Goal: Contribute content

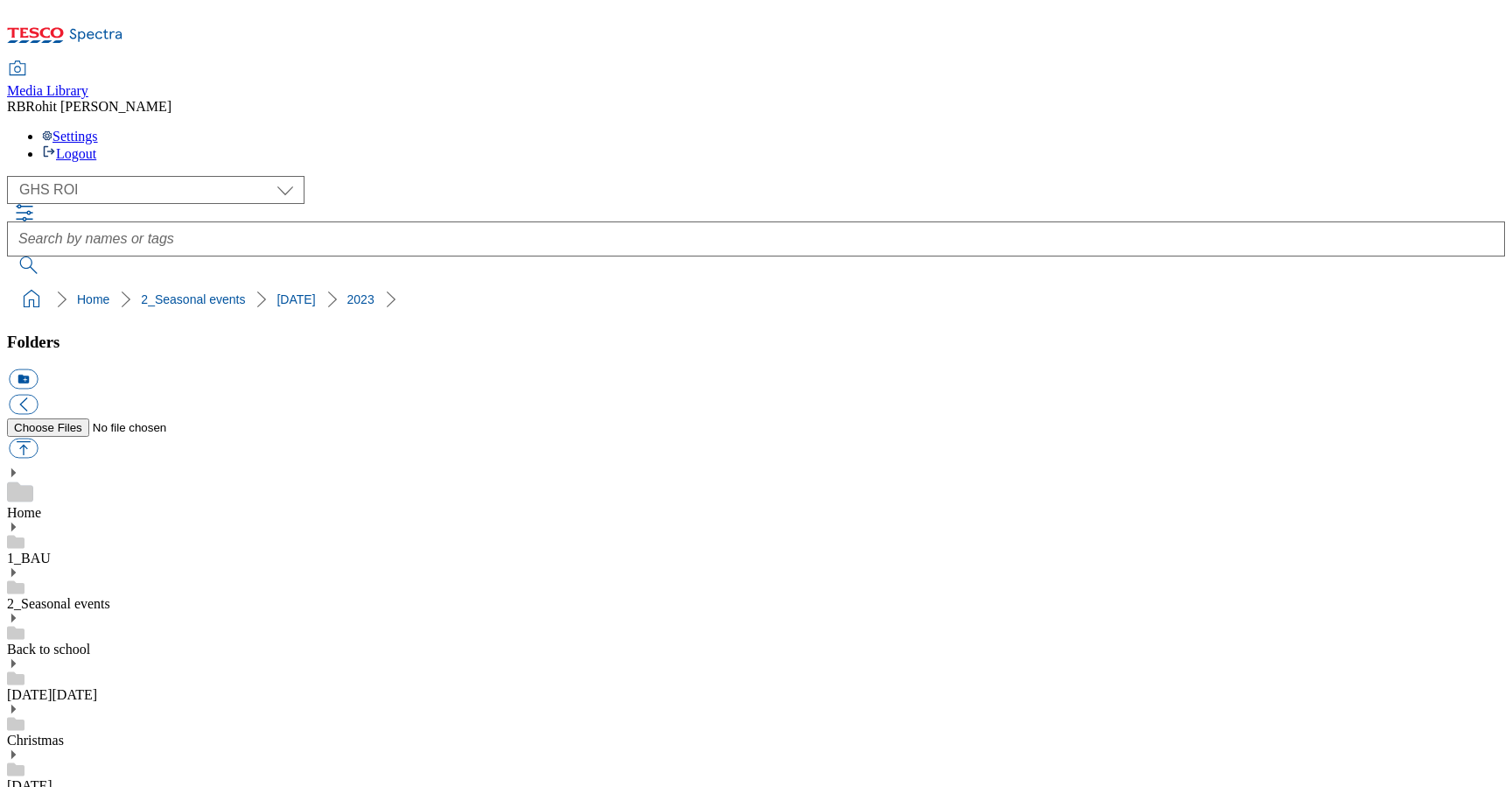
select select "flare-ghs-roi"
click at [90, 642] on link "Back to school" at bounding box center [49, 649] width 83 height 15
click at [147, 520] on div "1_BAU" at bounding box center [756, 542] width 1497 height 45
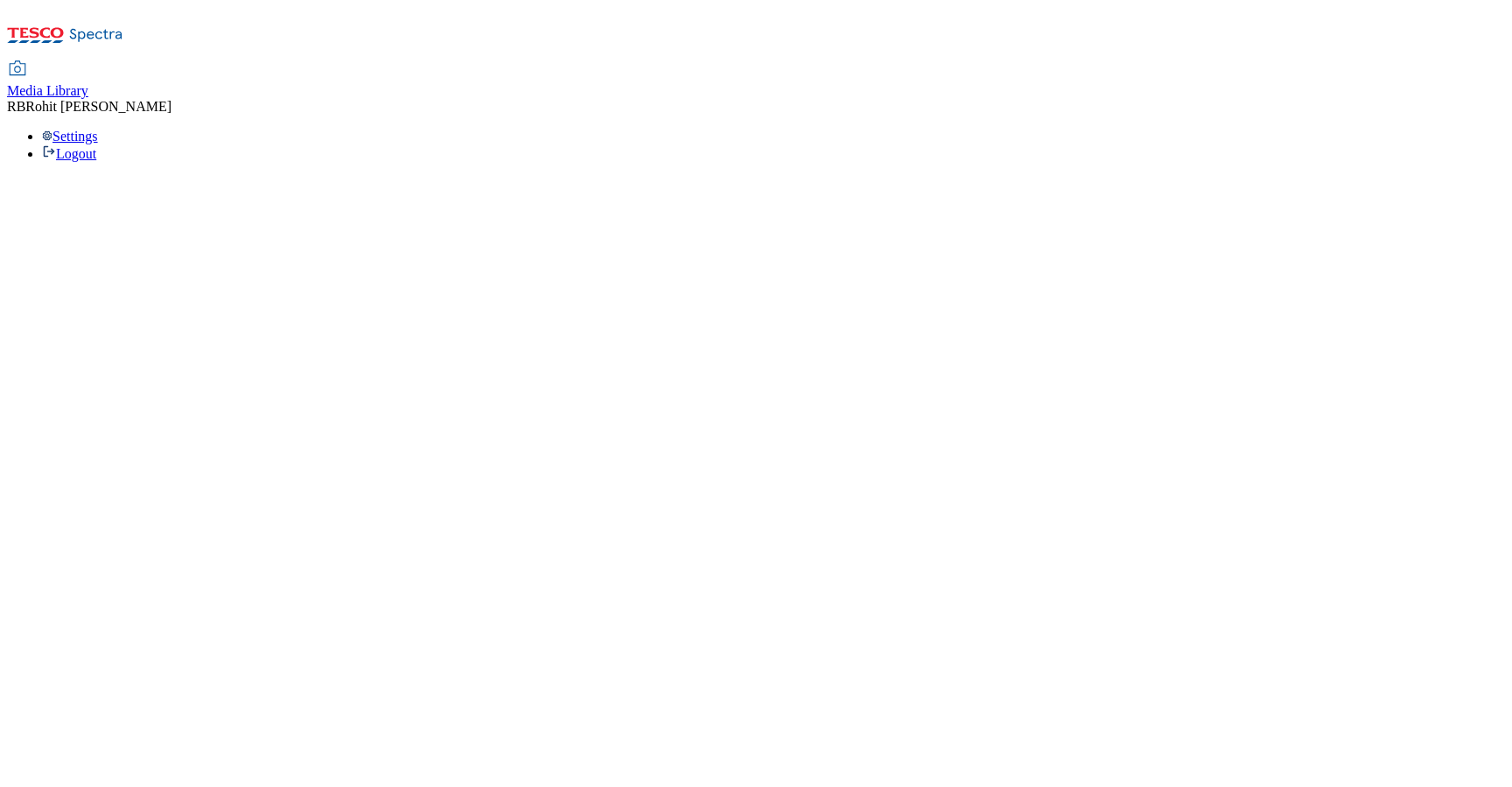
select select "flare-ghs-roi"
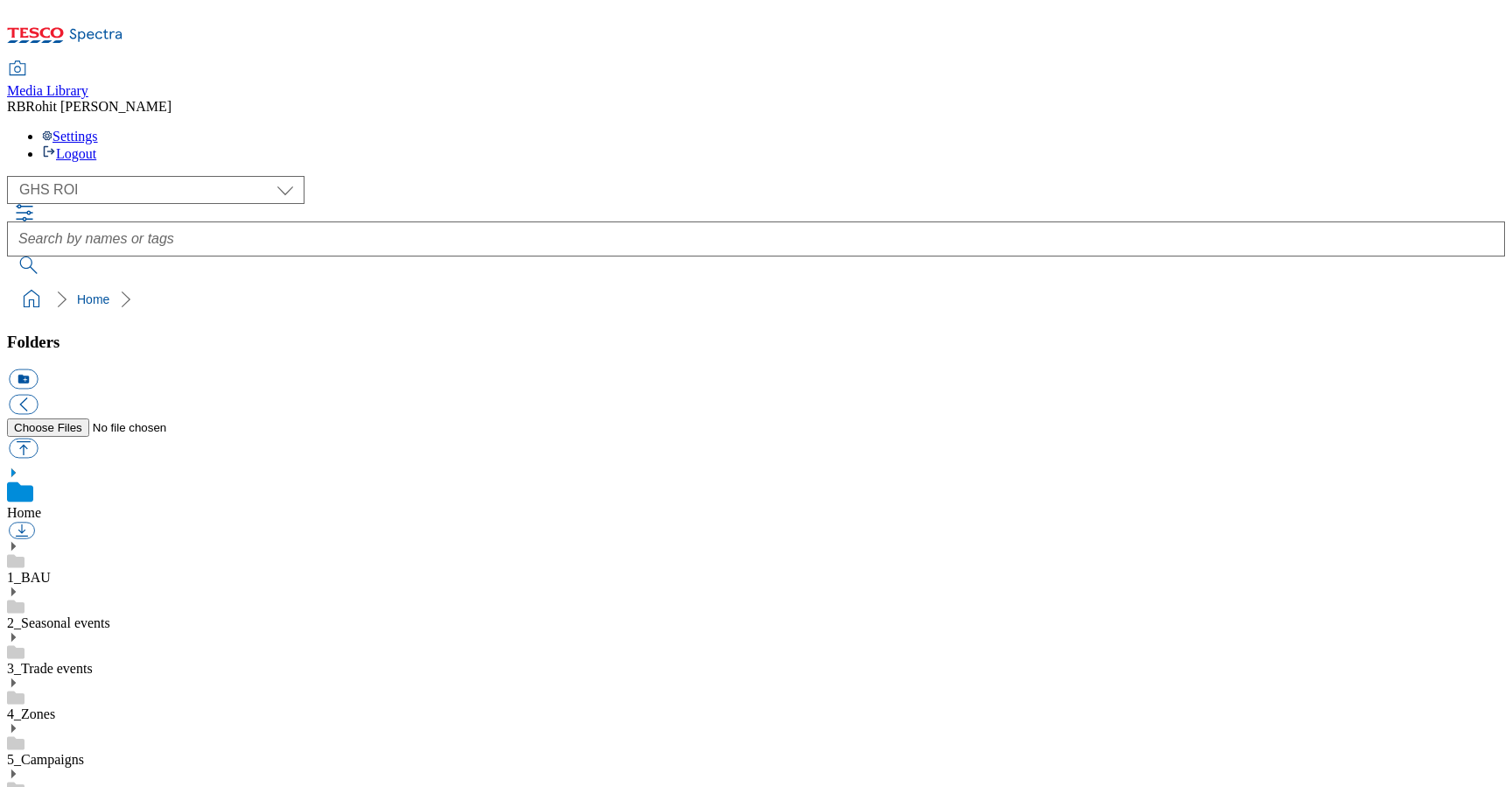
scroll to position [3, 0]
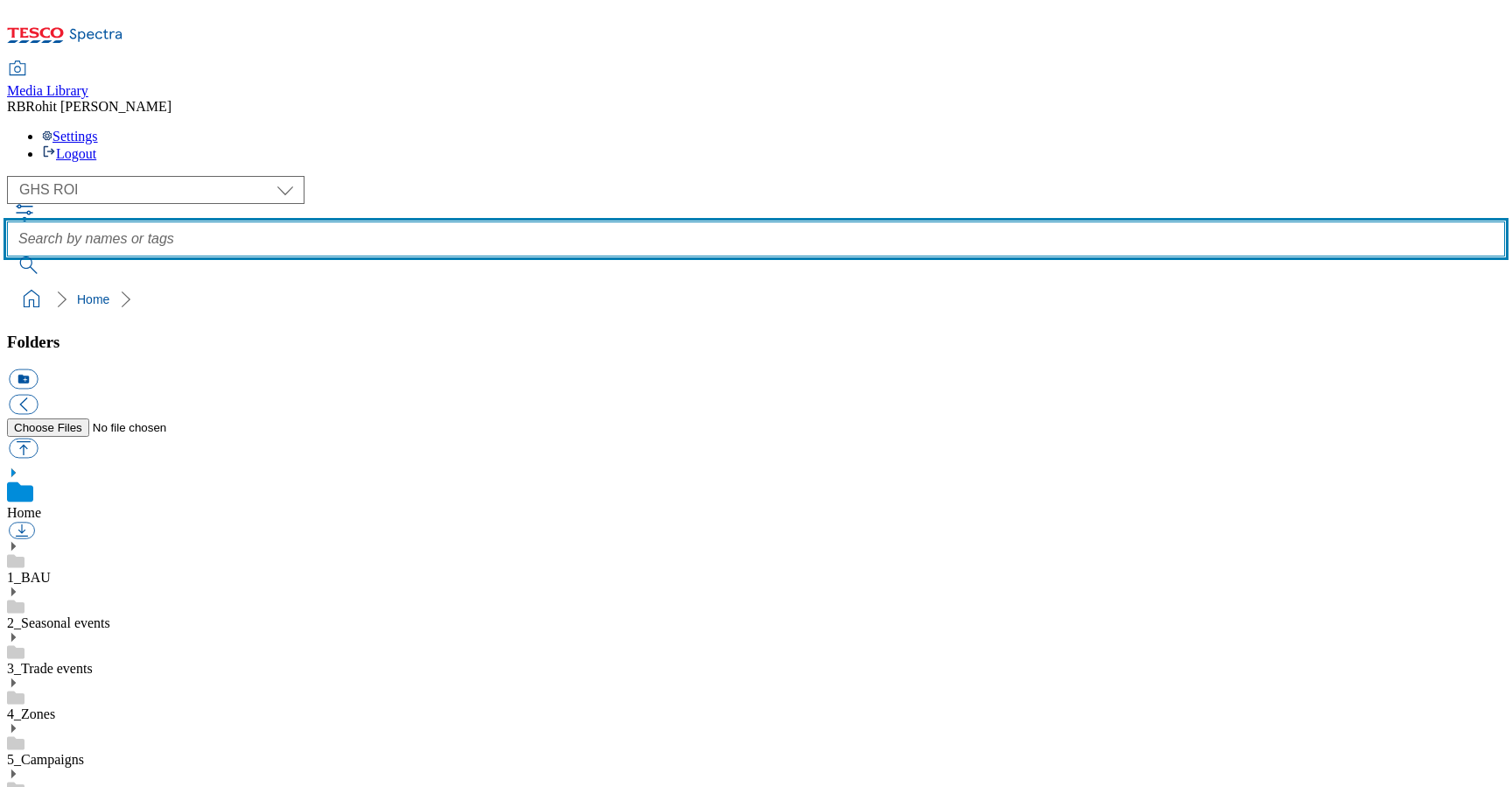
click at [631, 222] on input "text" at bounding box center [756, 239] width 1497 height 35
type input "taxonomy"
click at [7, 257] on button "submit" at bounding box center [29, 265] width 45 height 17
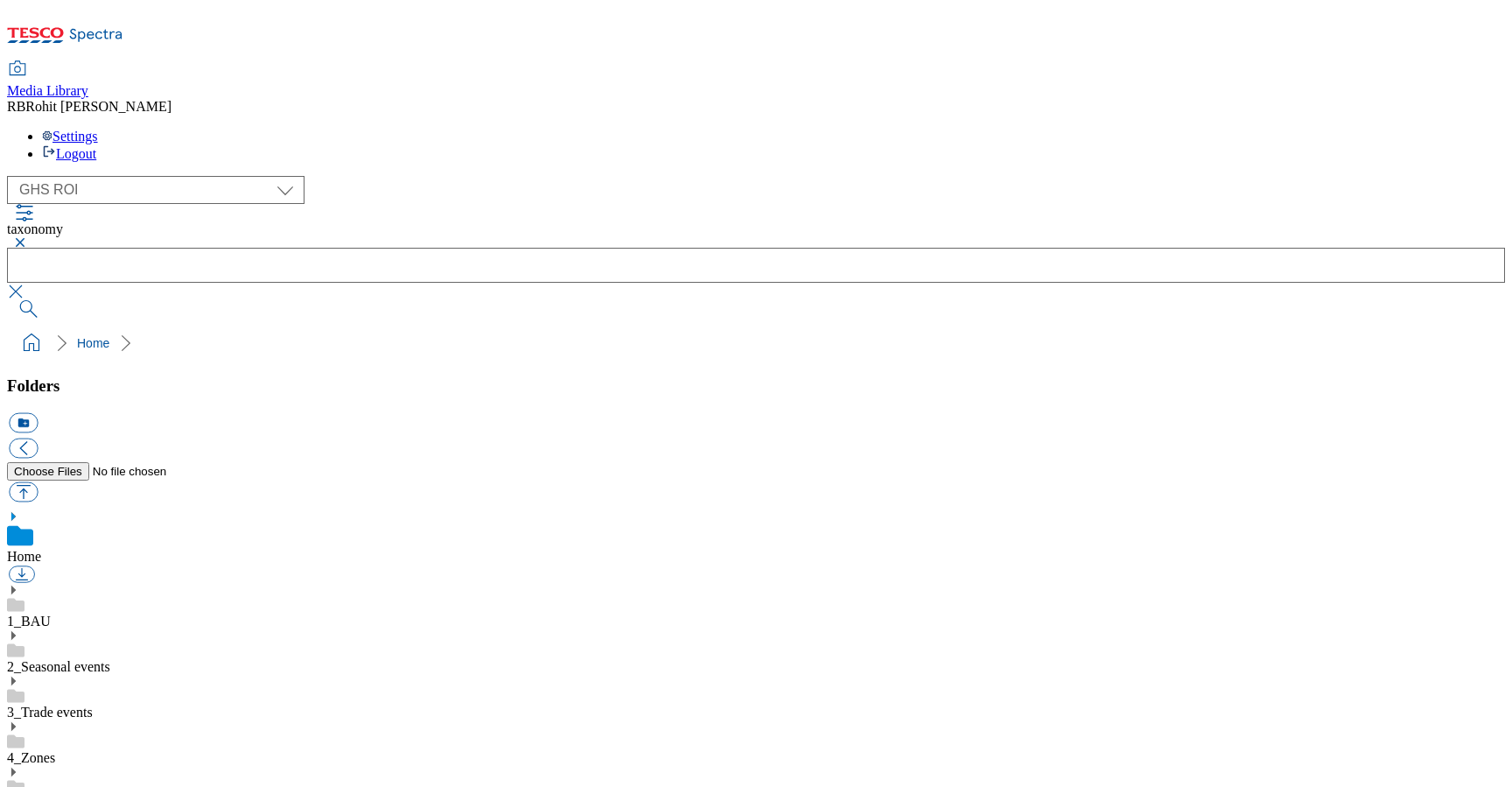
click at [106, 659] on link "2_Seasonal events" at bounding box center [59, 667] width 103 height 15
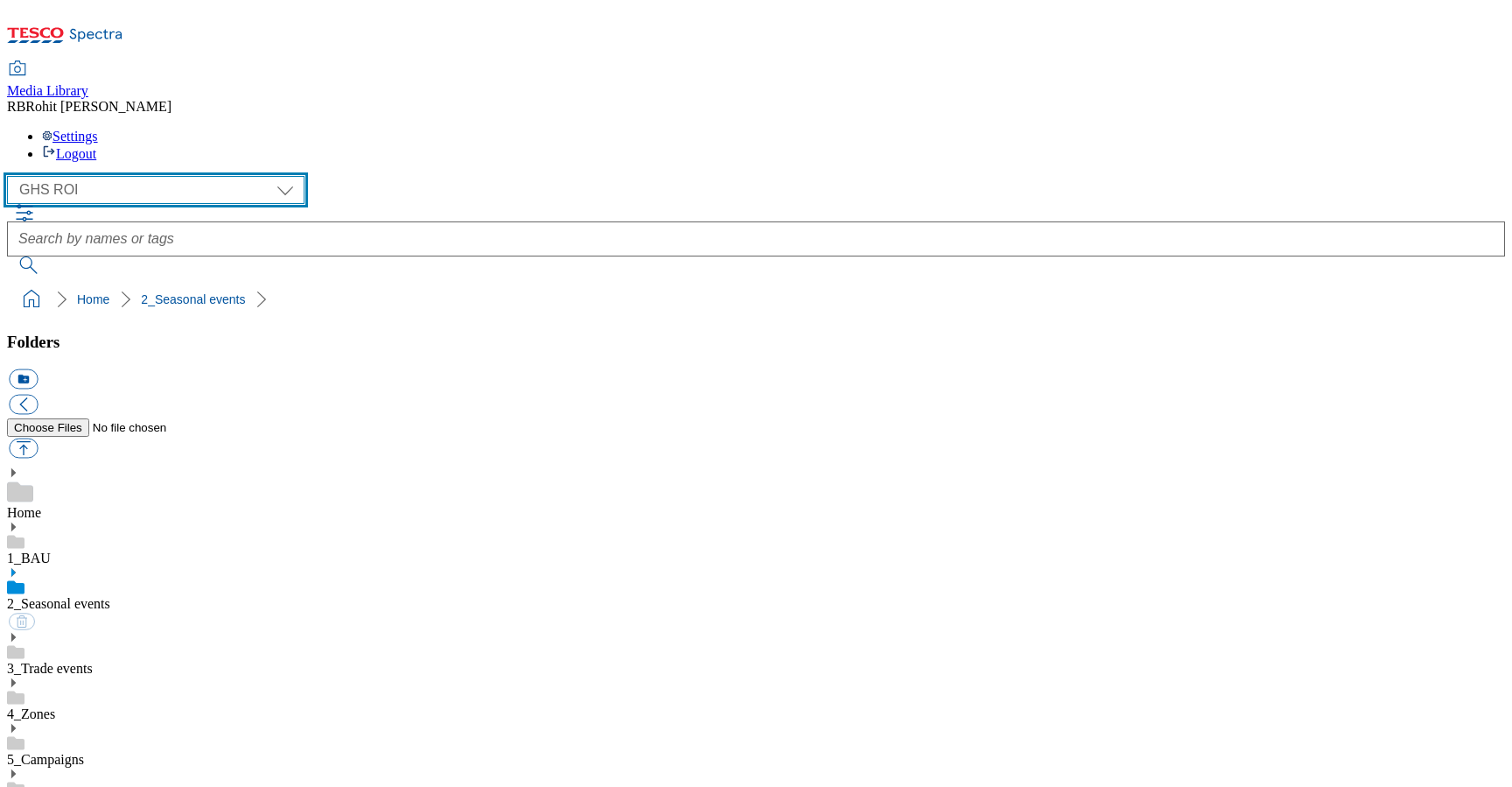
click at [135, 176] on select "Clubcard Marketing Clubcard ROI Dotcom UK GHS Marketing UK GHS ROI Realfood Tes…" at bounding box center [156, 189] width 298 height 28
select select "flare-ghs-mktg"
click at [12, 176] on select "Clubcard Marketing Clubcard ROI Dotcom UK GHS Marketing UK GHS ROI Realfood Tes…" at bounding box center [156, 189] width 298 height 28
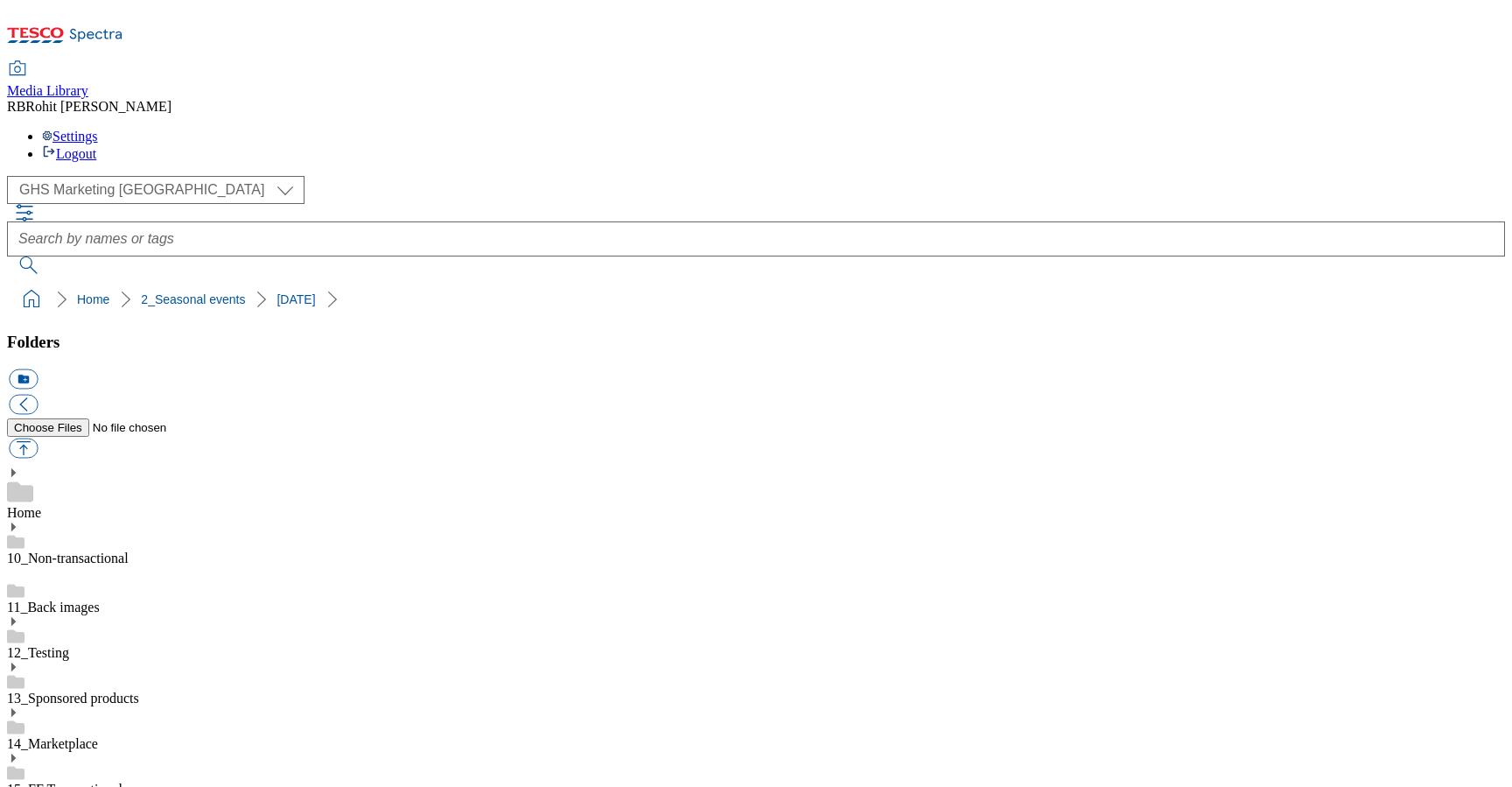
click at [38, 370] on button "icon_new_folder" at bounding box center [23, 380] width 28 height 20
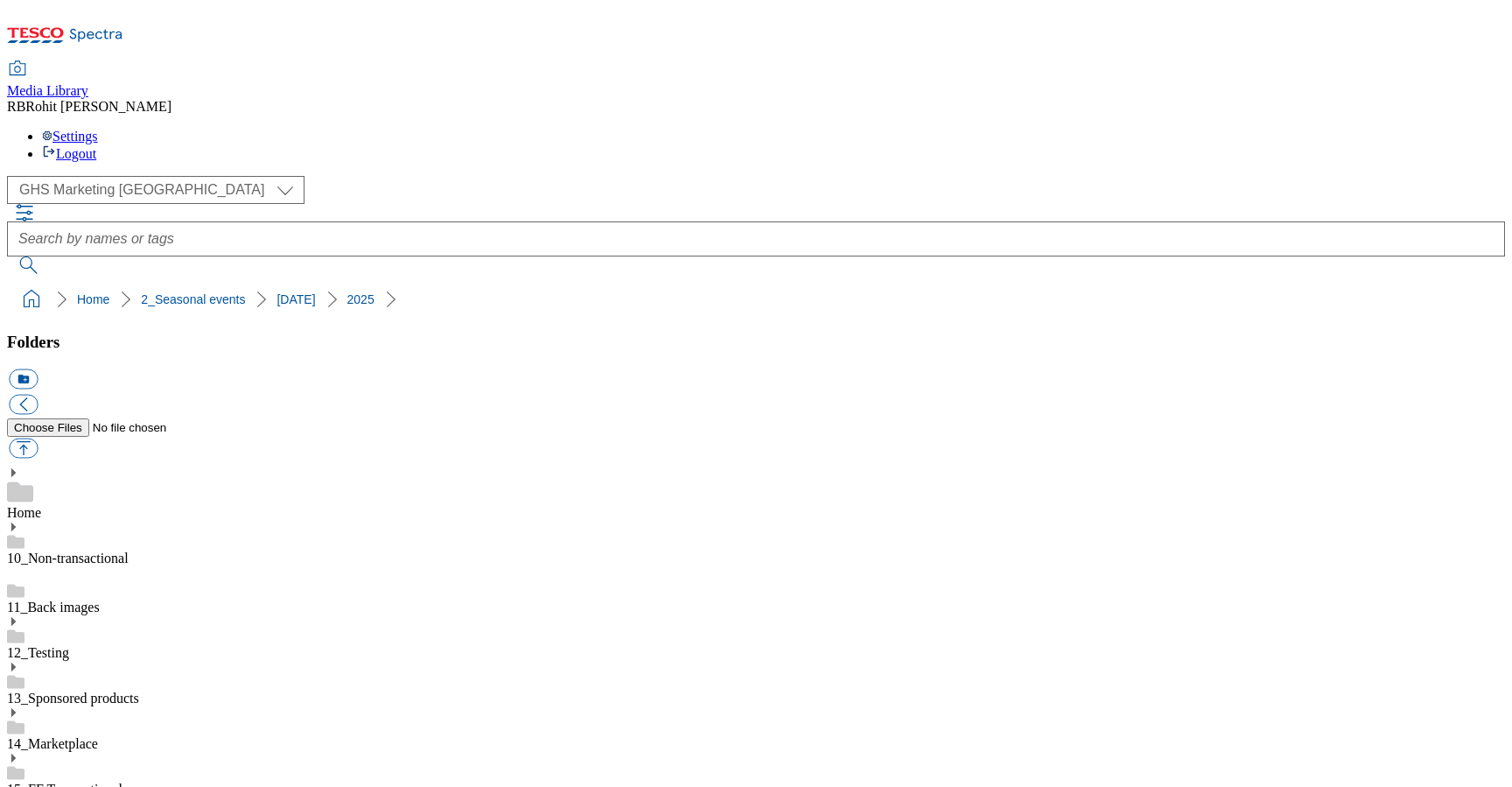
type input "2533"
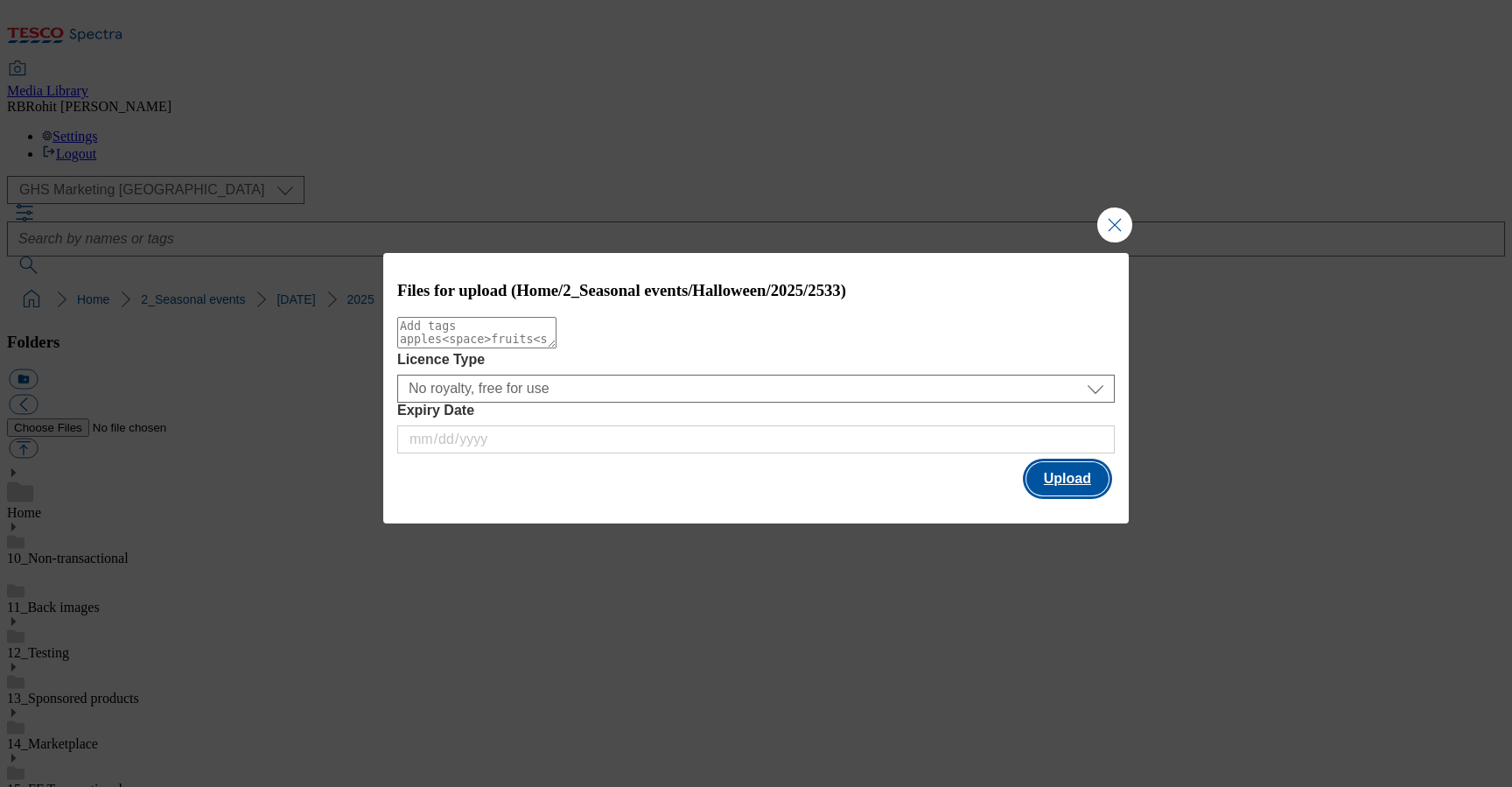
click at [1045, 474] on button "Upload" at bounding box center [1066, 479] width 82 height 33
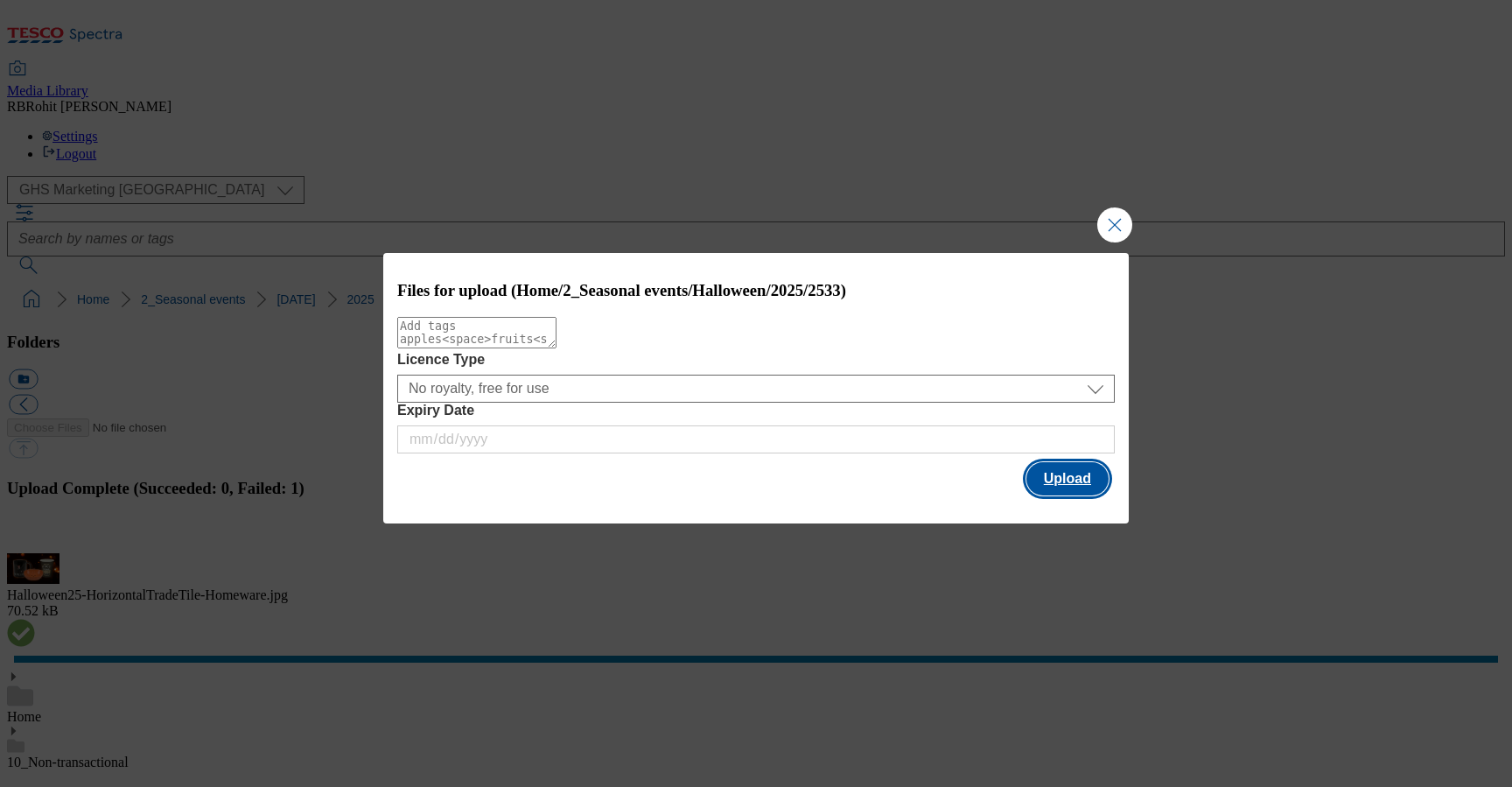
click at [1037, 470] on button "Upload" at bounding box center [1066, 479] width 82 height 33
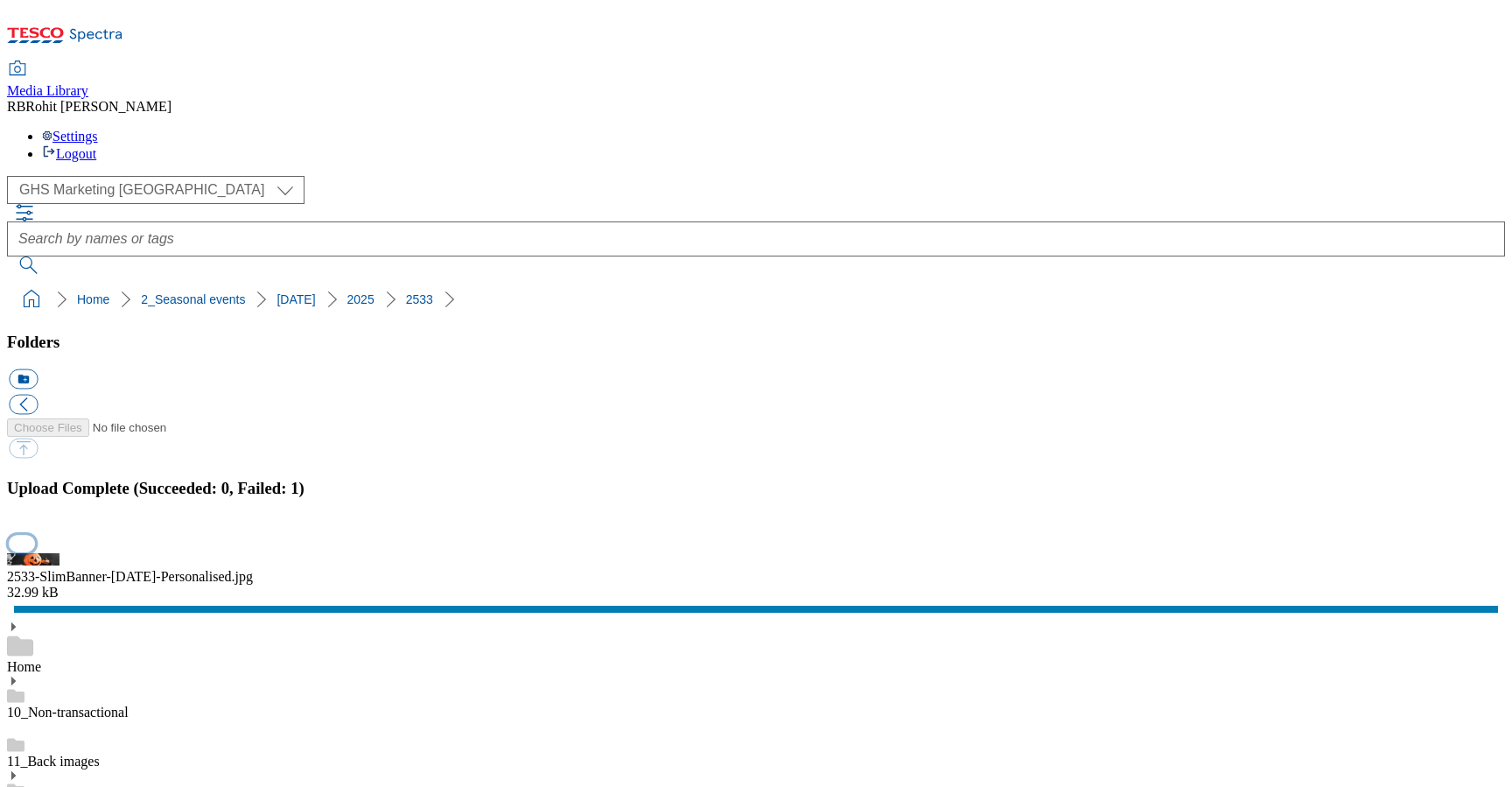
click at [35, 535] on button "button" at bounding box center [22, 543] width 27 height 17
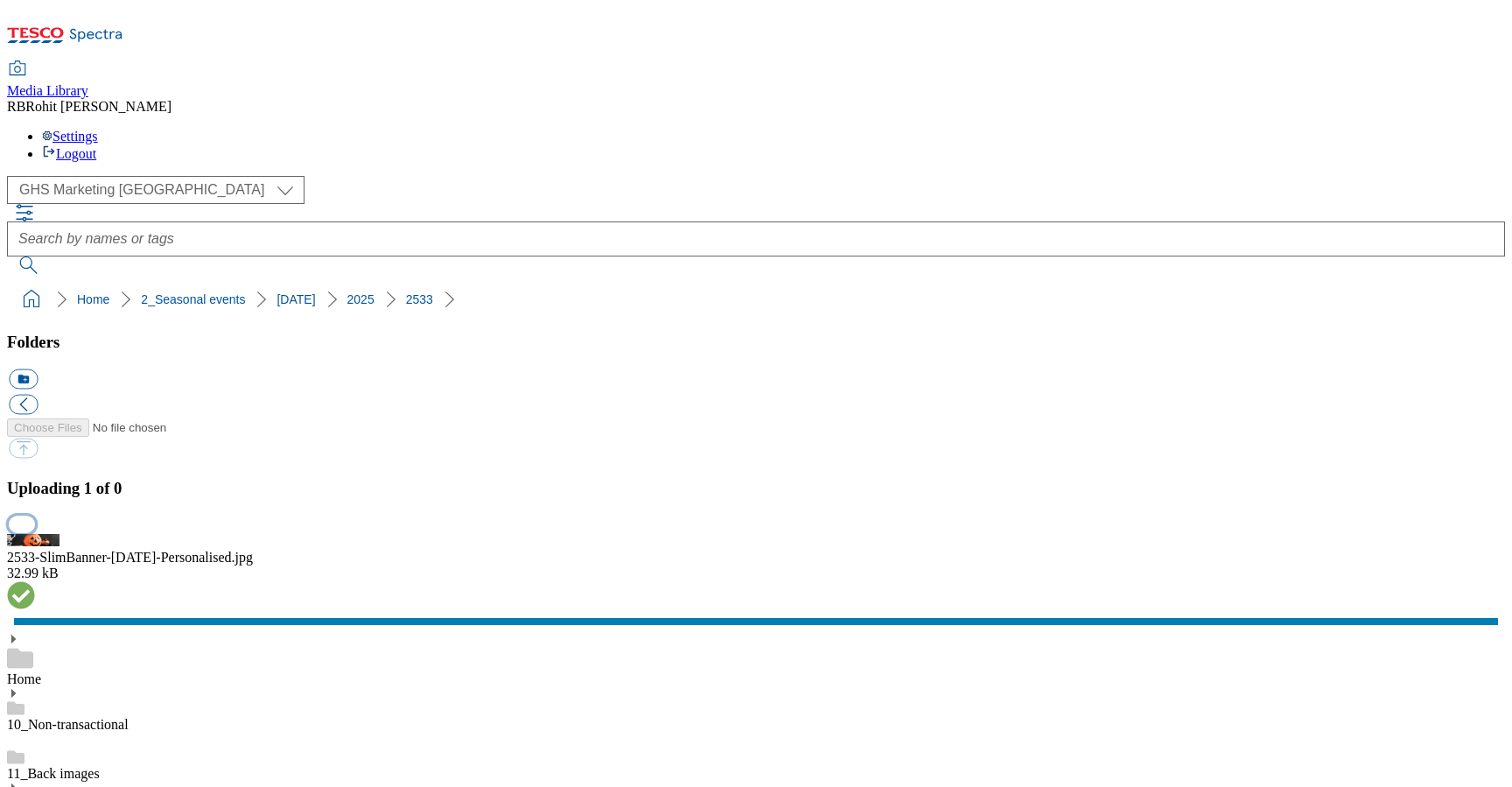
click at [35, 516] on button "button" at bounding box center [22, 524] width 27 height 17
click at [35, 532] on button "button" at bounding box center [22, 524] width 27 height 17
click at [35, 516] on button "button" at bounding box center [22, 524] width 27 height 17
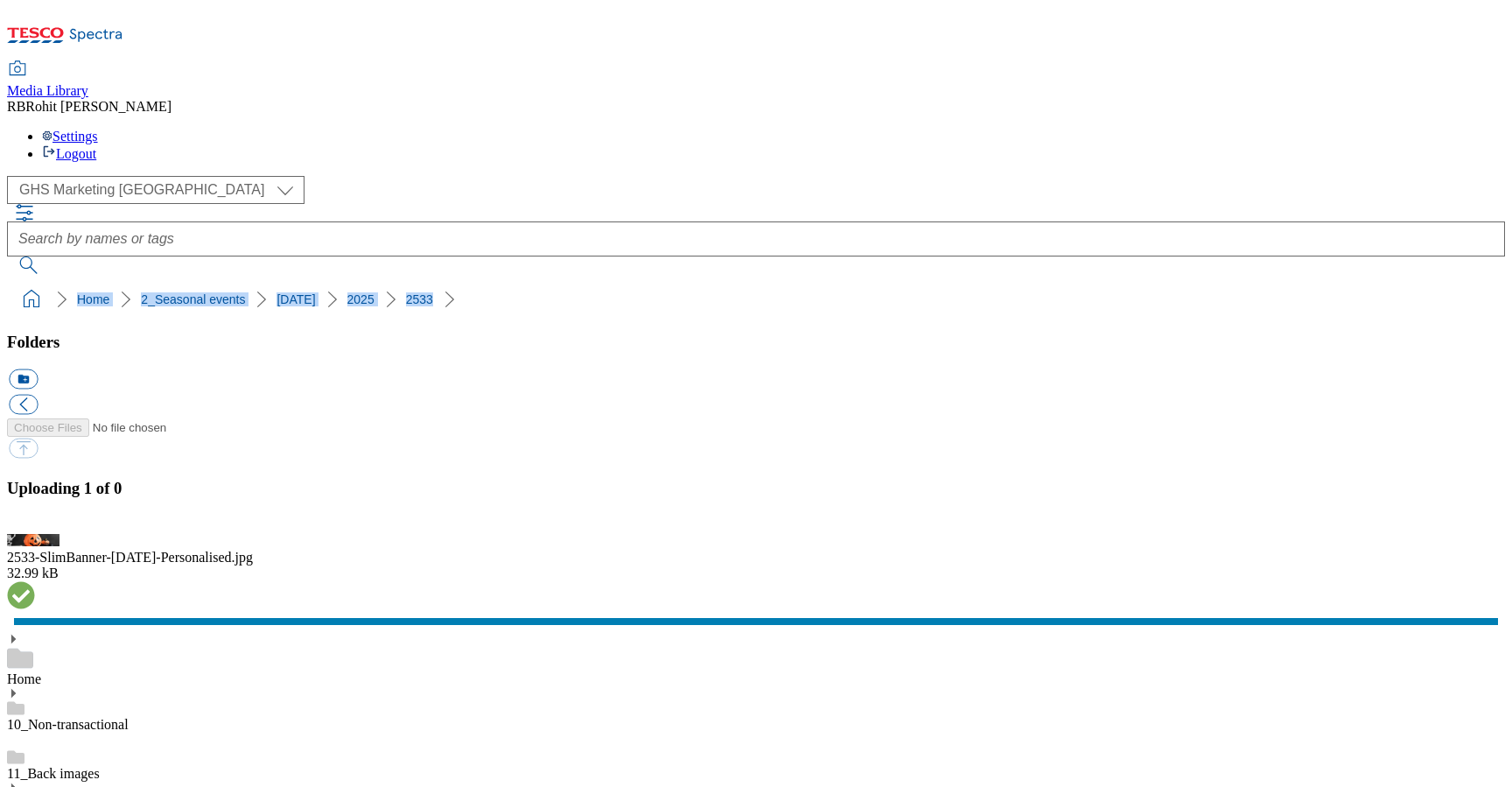
drag, startPoint x: 6, startPoint y: 170, endPoint x: 409, endPoint y: 155, distance: 403.3
click at [409, 282] on nav "Home 2_Seasonal events Halloween 2025 2533" at bounding box center [756, 299] width 1497 height 33
copy ol "Home 2_Seasonal events Halloween 2025 2533"
